Goal: Check status: Check status

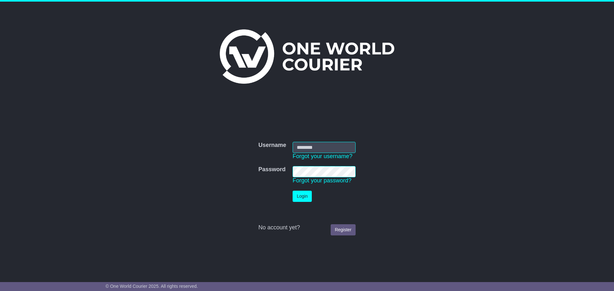
type input "**********"
drag, startPoint x: 0, startPoint y: 0, endPoint x: 300, endPoint y: 200, distance: 360.8
click at [300, 200] on button "Login" at bounding box center [301, 196] width 19 height 11
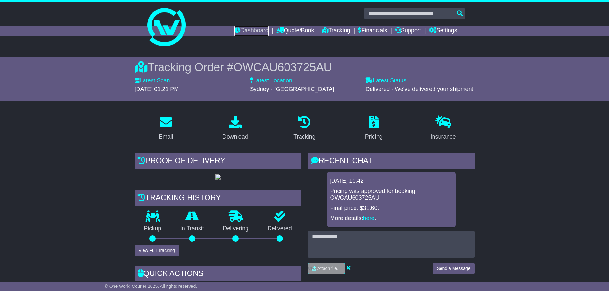
click at [241, 28] on link "Dashboard" at bounding box center [251, 31] width 34 height 11
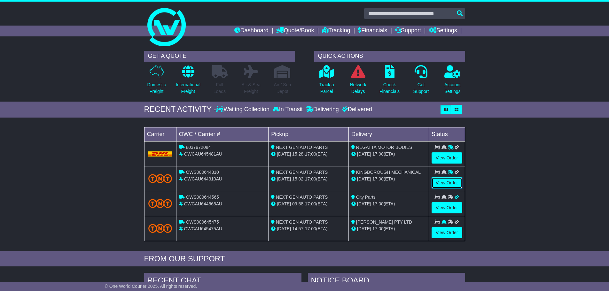
click at [445, 184] on link "View Order" at bounding box center [446, 182] width 31 height 11
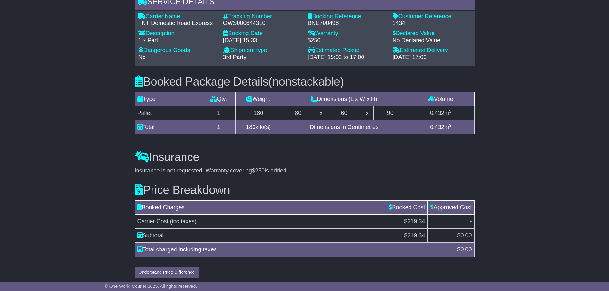
scroll to position [457, 0]
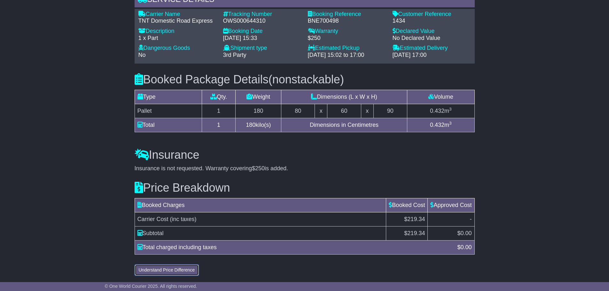
click at [165, 269] on button "Understand Price Difference" at bounding box center [167, 270] width 65 height 11
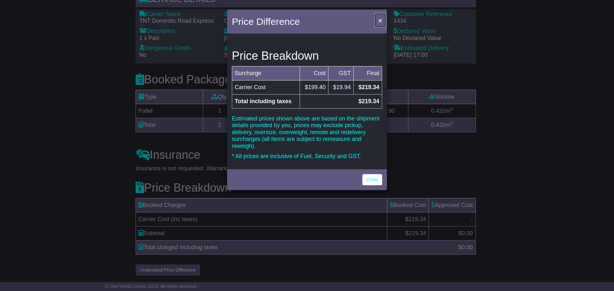
click at [380, 22] on span "×" at bounding box center [380, 20] width 4 height 7
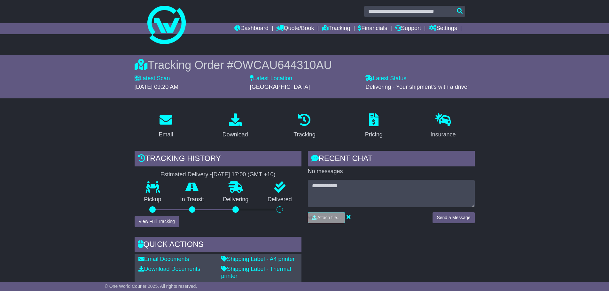
scroll to position [0, 0]
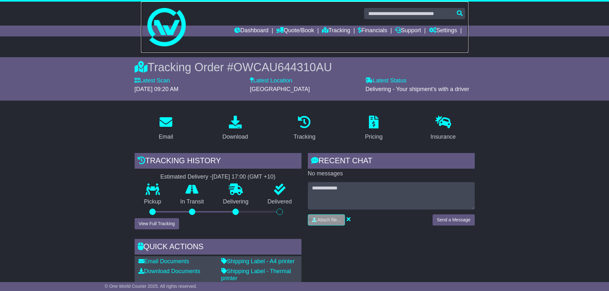
click at [230, 25] on link at bounding box center [304, 27] width 327 height 51
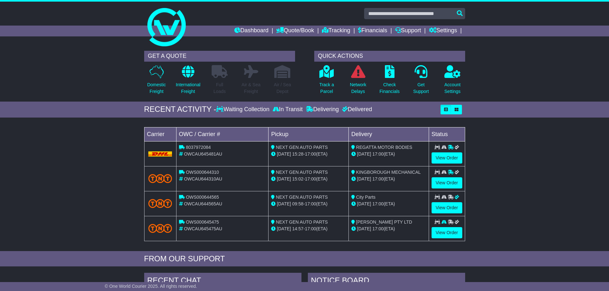
click at [542, 194] on div "Loading... No bookings found Carrier OWC / Carrier # Pickup Delivery Status 803…" at bounding box center [304, 186] width 609 height 130
click at [448, 202] on td "View Order" at bounding box center [447, 203] width 36 height 25
click at [447, 209] on link "View Order" at bounding box center [446, 207] width 31 height 11
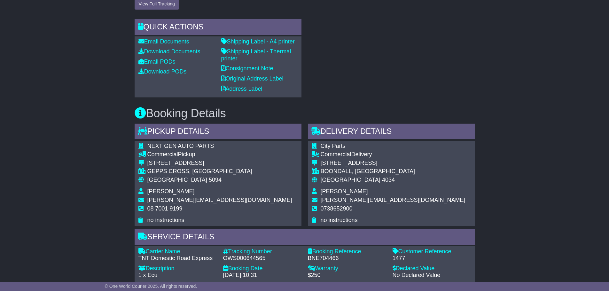
scroll to position [192, 0]
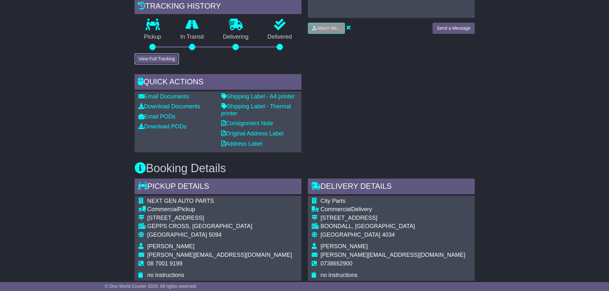
click at [162, 65] on button "View Full Tracking" at bounding box center [157, 58] width 44 height 11
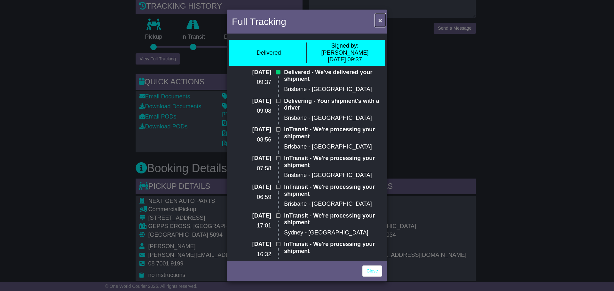
click at [377, 20] on button "×" at bounding box center [380, 20] width 10 height 13
